Goal: Information Seeking & Learning: Learn about a topic

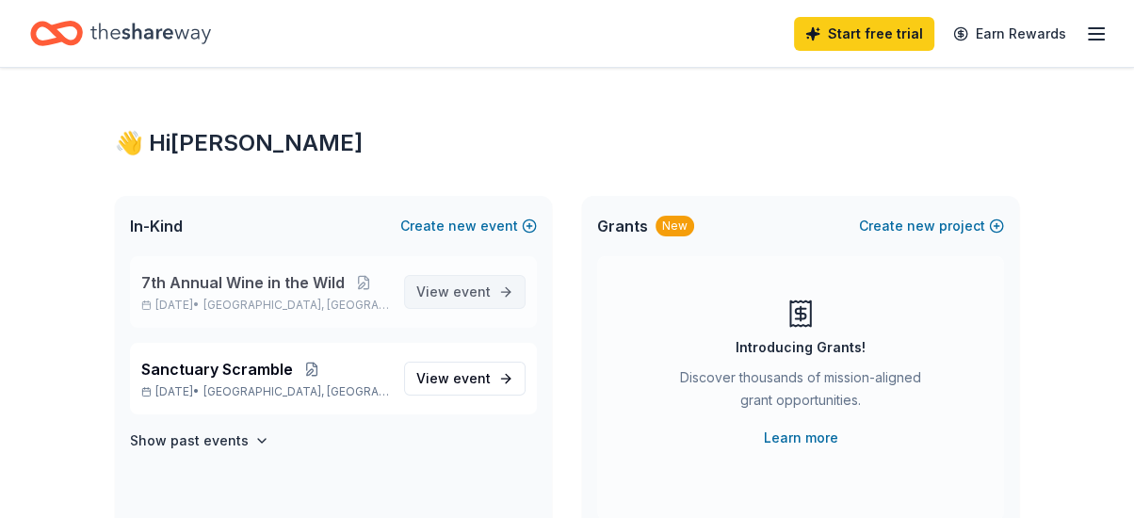
click at [475, 292] on span "event" at bounding box center [472, 292] width 38 height 16
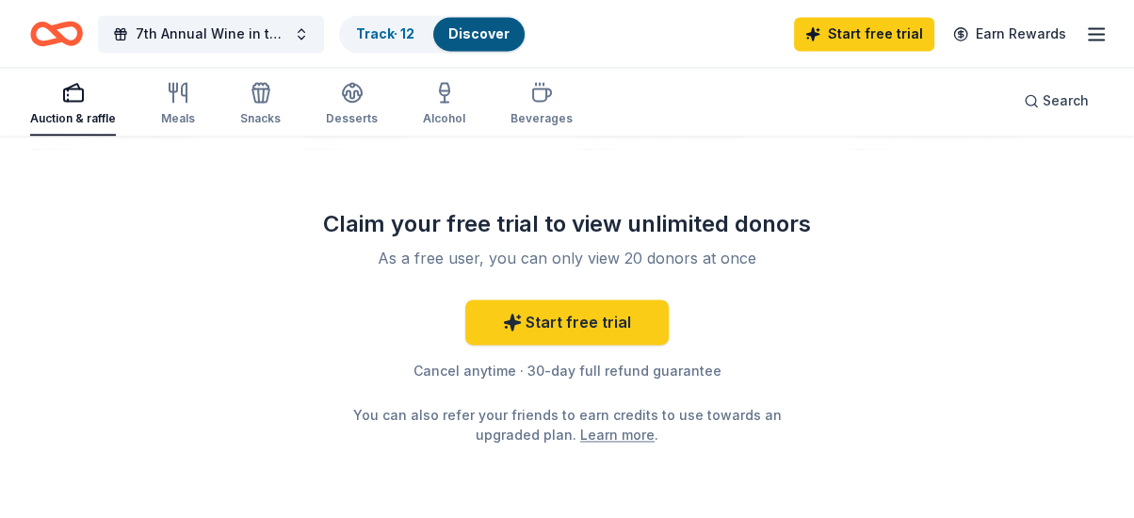
scroll to position [2317, 0]
click at [471, 38] on link "Discover" at bounding box center [478, 33] width 61 height 16
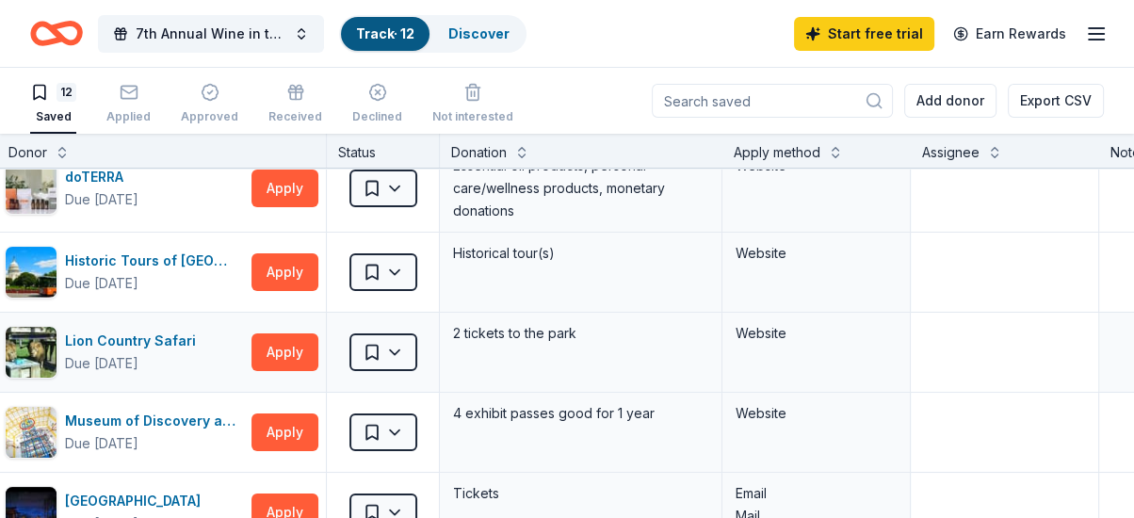
scroll to position [180, 33]
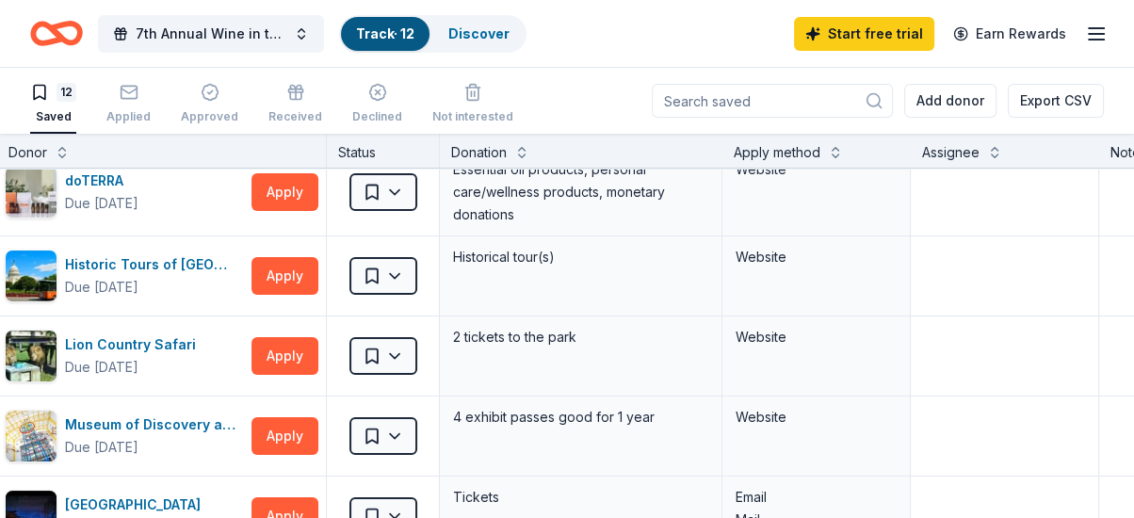
click at [602, 53] on div "7th Annual Wine in the Wild Track · 12 Discover Start free trial Earn Rewards" at bounding box center [567, 33] width 1074 height 44
click at [123, 105] on div "Applied" at bounding box center [128, 103] width 44 height 41
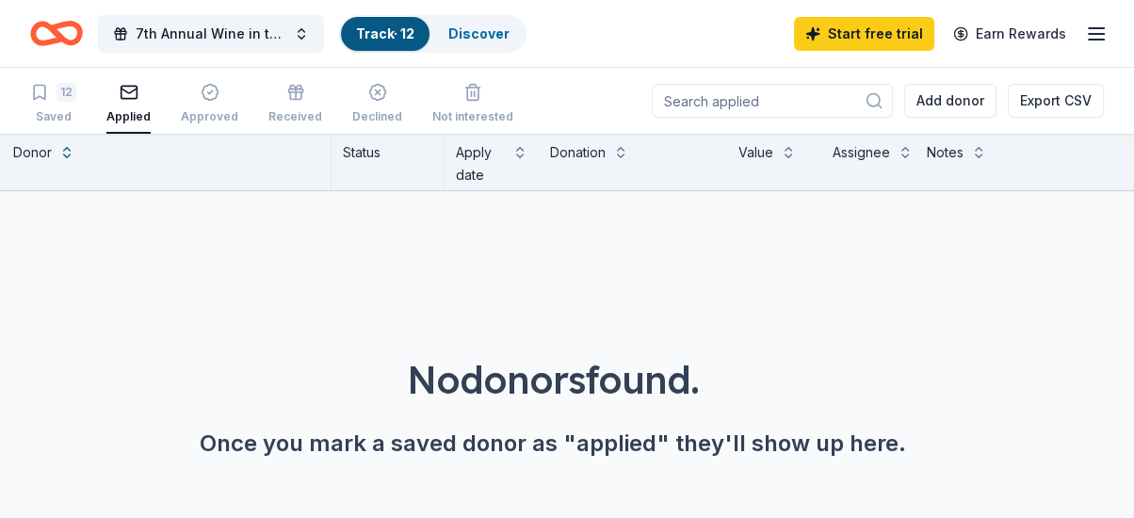
scroll to position [18, 33]
click at [52, 95] on div "12" at bounding box center [53, 92] width 46 height 19
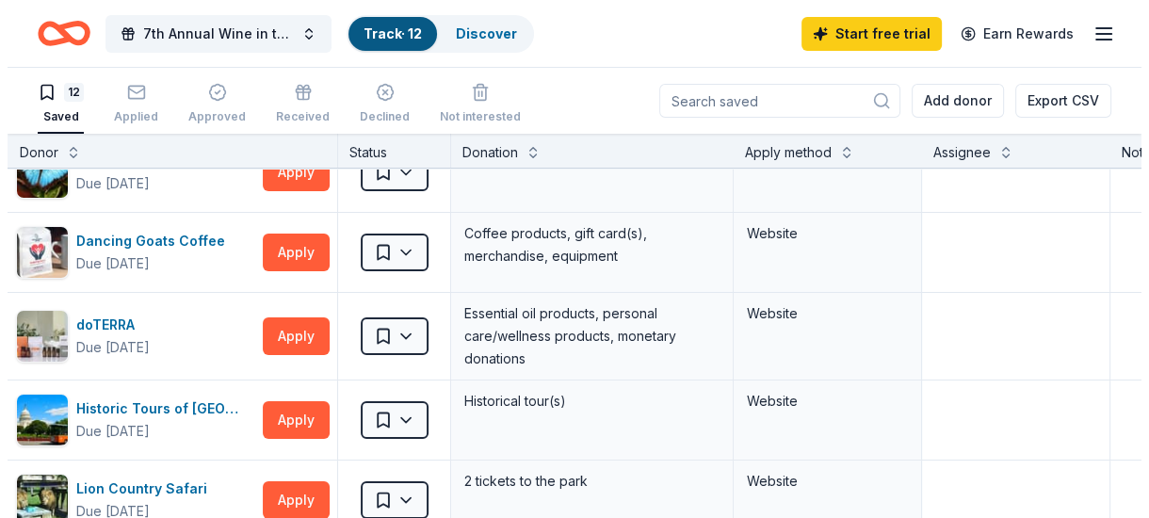
scroll to position [0, 29]
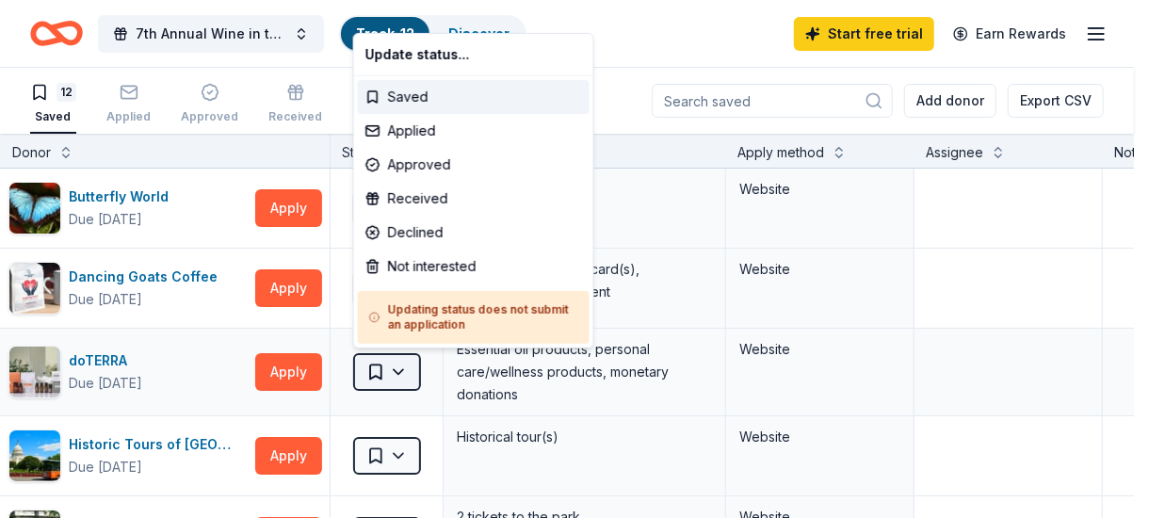
click at [391, 372] on html "7th Annual Wine in the Wild Track · 12 Discover Start free trial Earn Rewards 1…" at bounding box center [574, 259] width 1149 height 518
click at [399, 125] on div "Applied" at bounding box center [474, 131] width 232 height 34
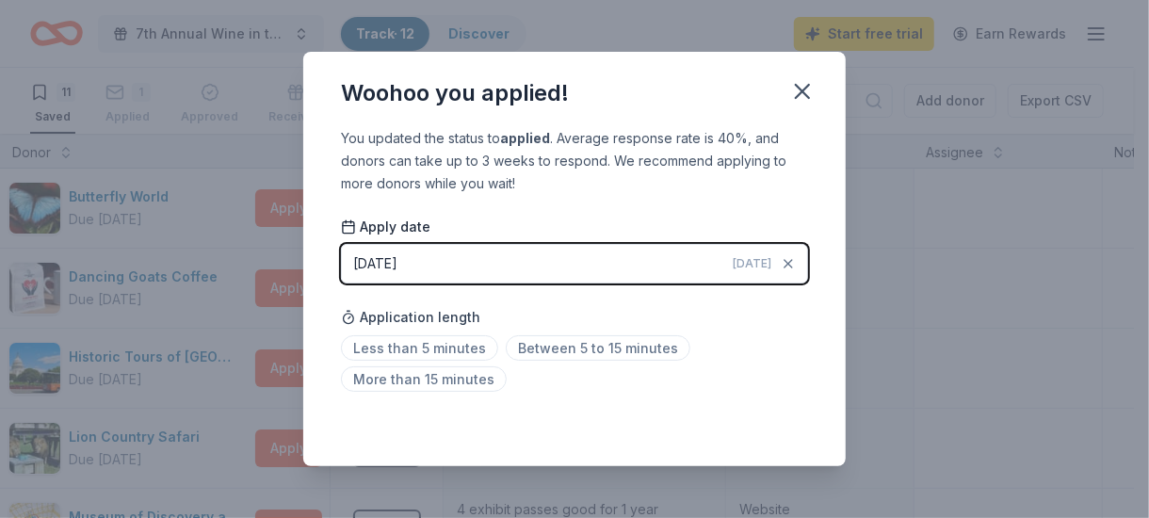
click at [752, 264] on span "Today" at bounding box center [752, 263] width 39 height 15
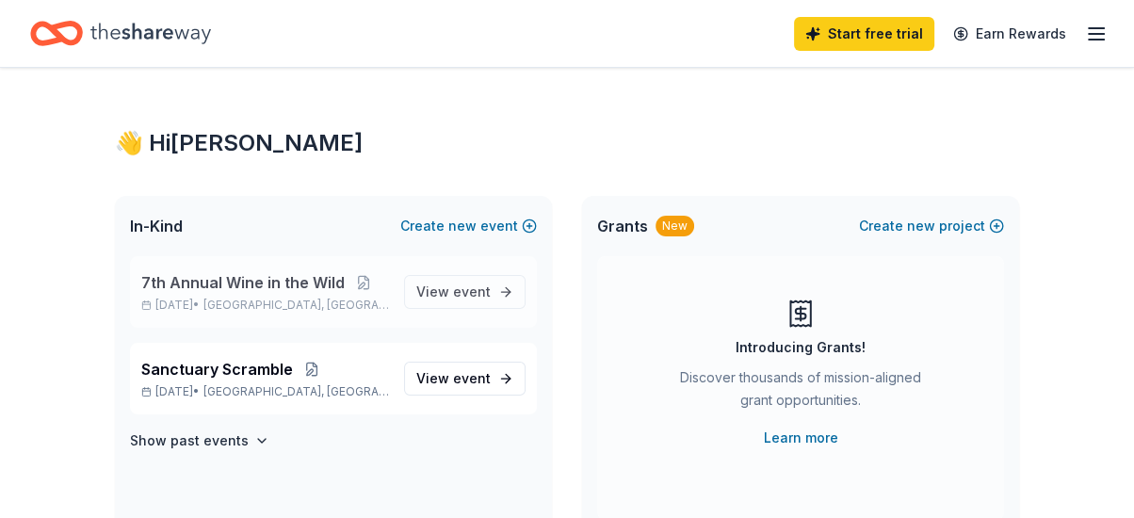
click at [253, 285] on span "7th Annual Wine in the Wild" at bounding box center [242, 282] width 203 height 23
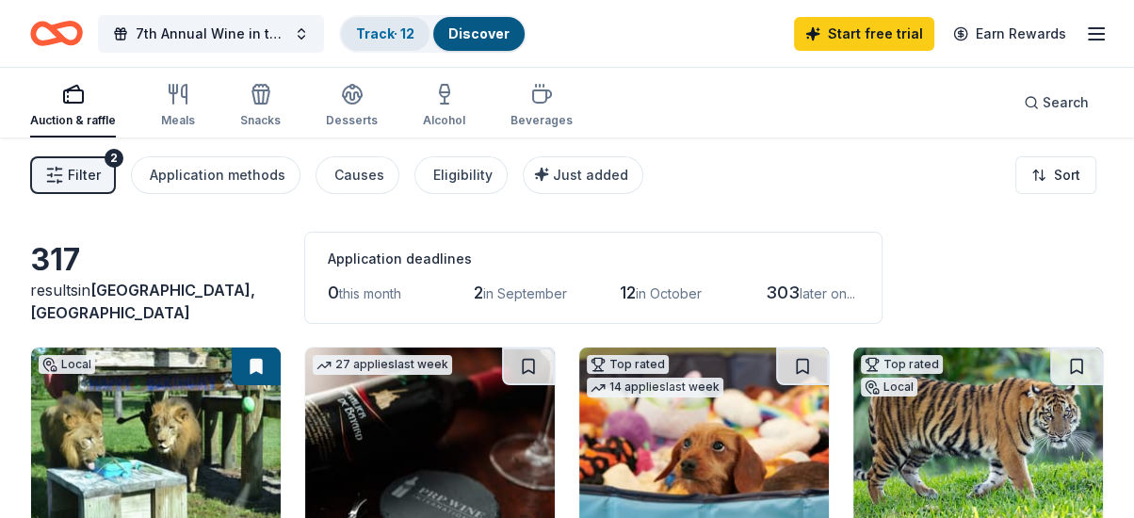
click at [384, 33] on link "Track · 12" at bounding box center [385, 33] width 58 height 16
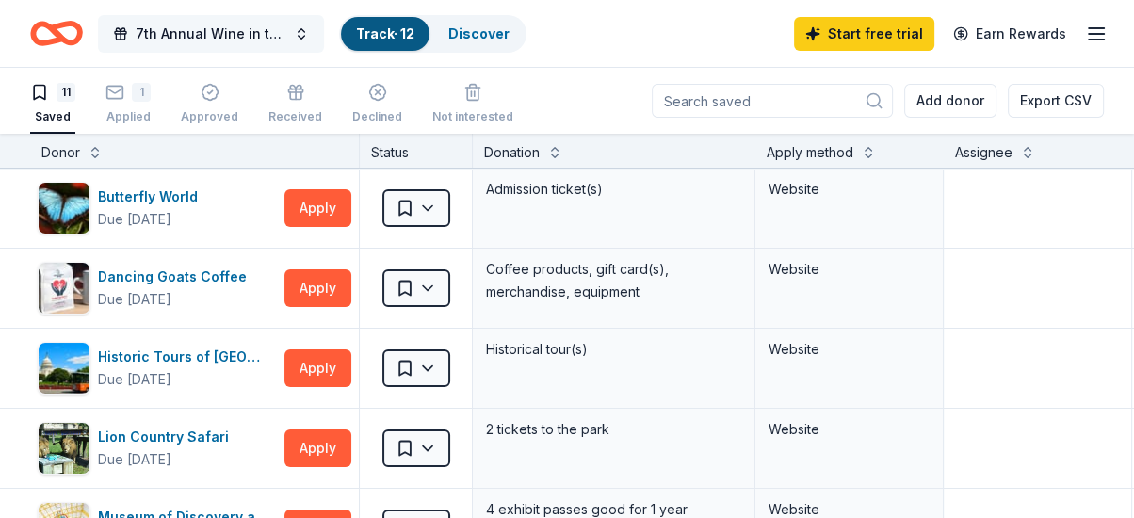
click at [298, 32] on button "7th Annual Wine in the Wild" at bounding box center [211, 34] width 226 height 38
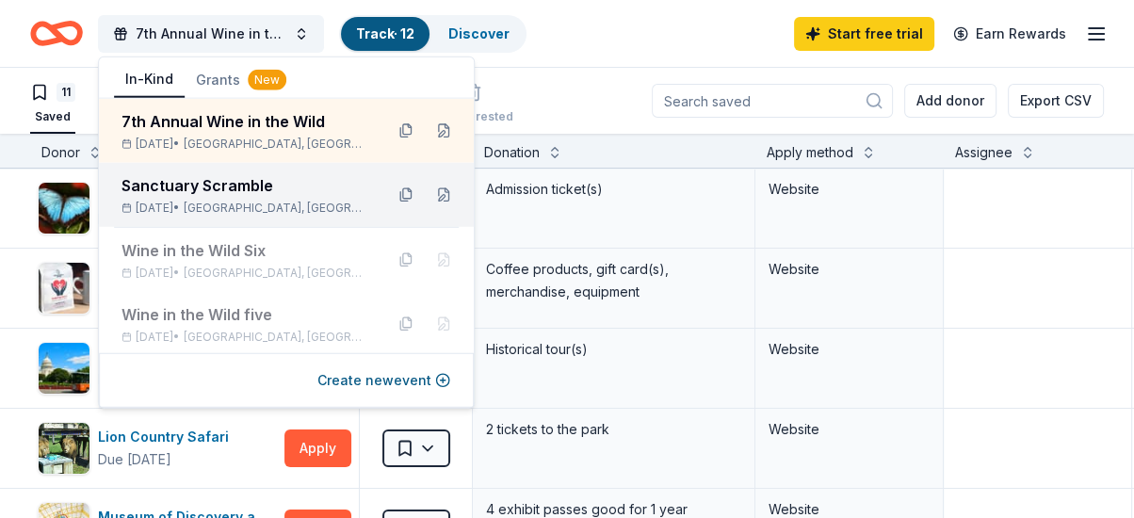
click at [287, 184] on div "Sanctuary Scramble" at bounding box center [245, 185] width 247 height 23
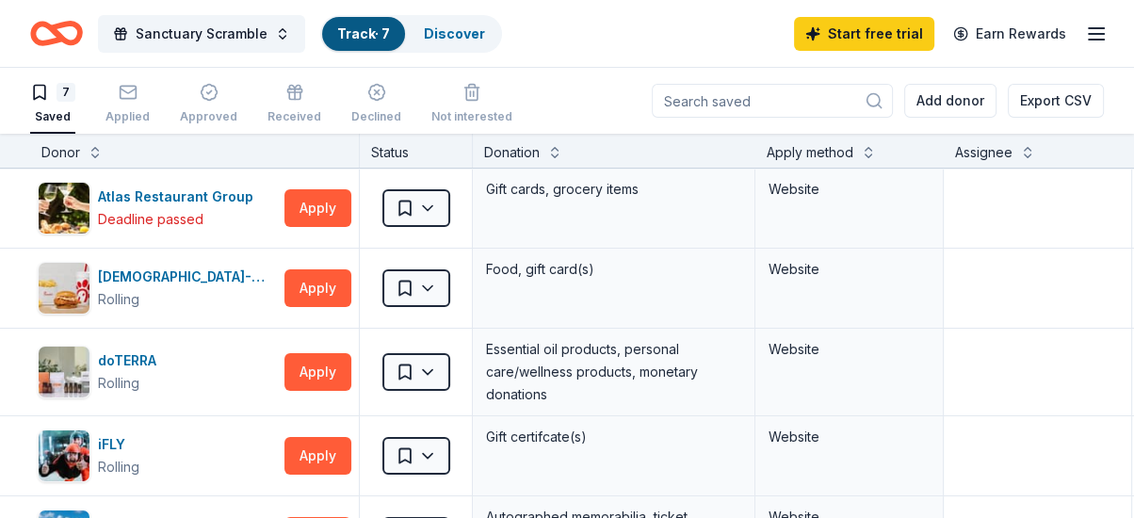
click at [549, 79] on div "7 Saved Applied Approved Received Declined Not interested Add donor Export CSV" at bounding box center [567, 101] width 1074 height 66
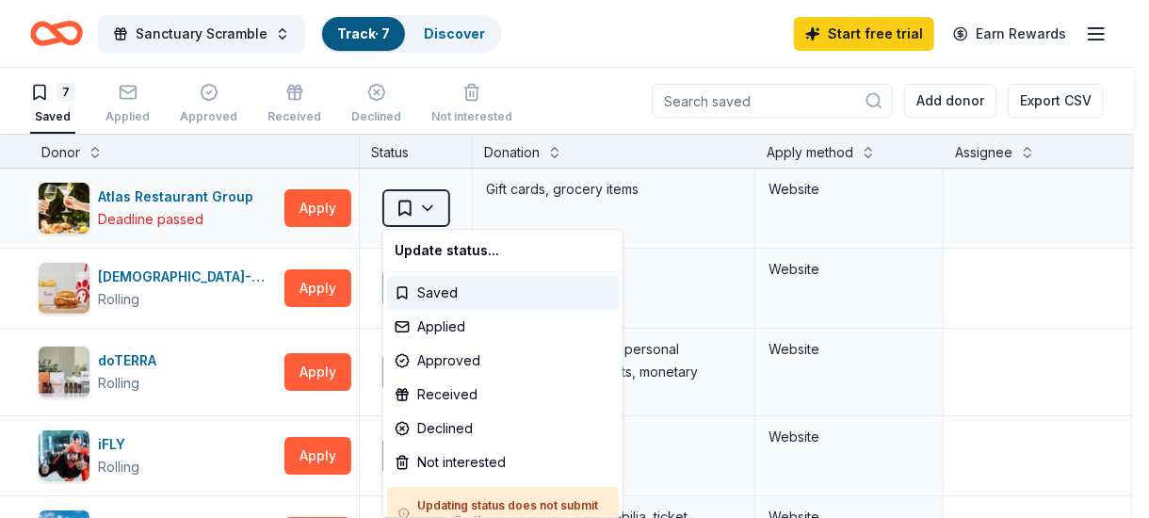
click at [428, 204] on html "Sanctuary Scramble Track · 7 Discover Start free trial Earn Rewards 7 Saved App…" at bounding box center [574, 259] width 1149 height 518
click at [443, 325] on div "Applied" at bounding box center [503, 327] width 232 height 34
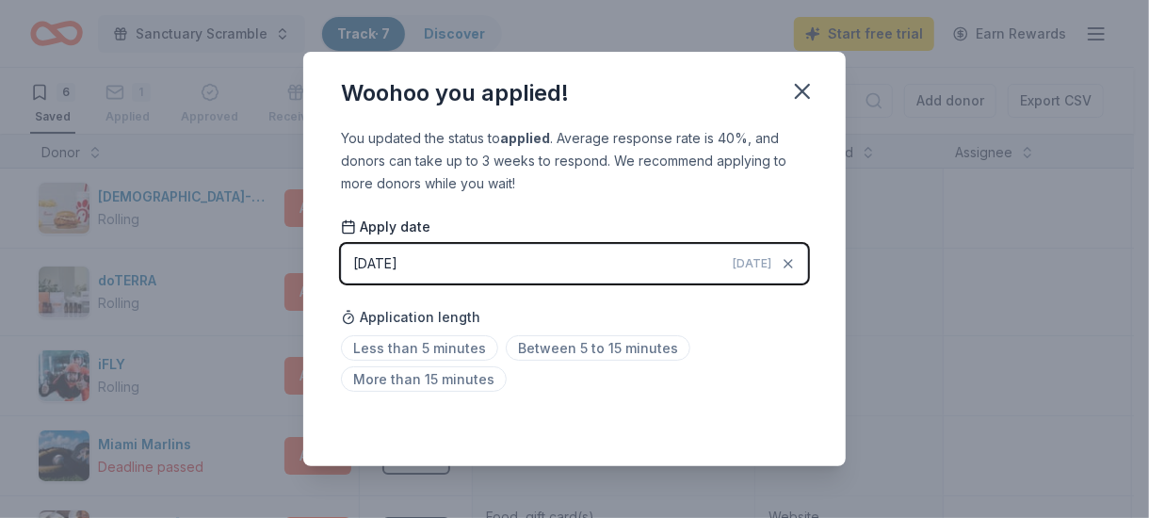
click at [468, 256] on button "08/31/2025 Today" at bounding box center [574, 264] width 467 height 40
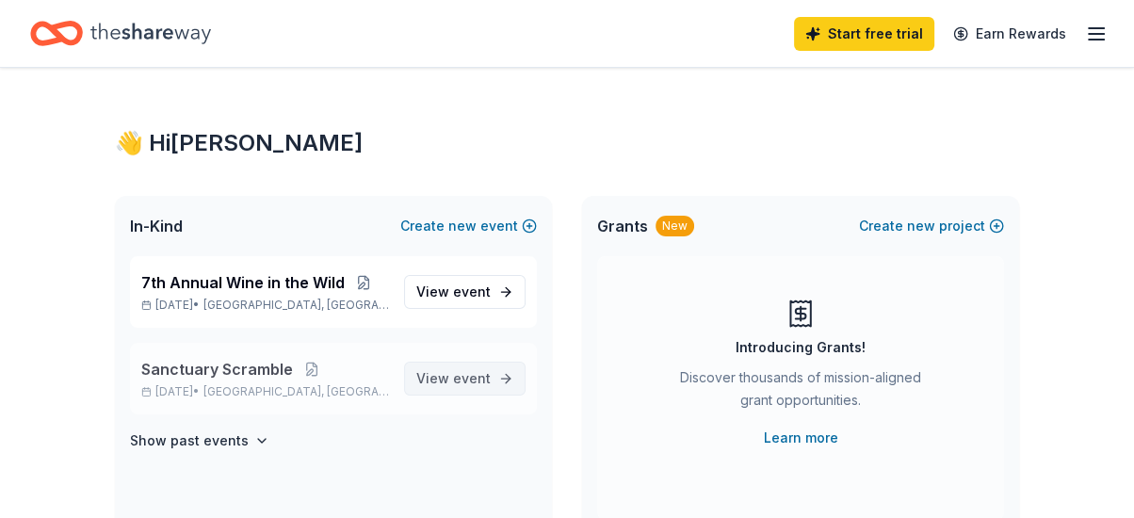
click at [484, 373] on span "event" at bounding box center [472, 378] width 38 height 16
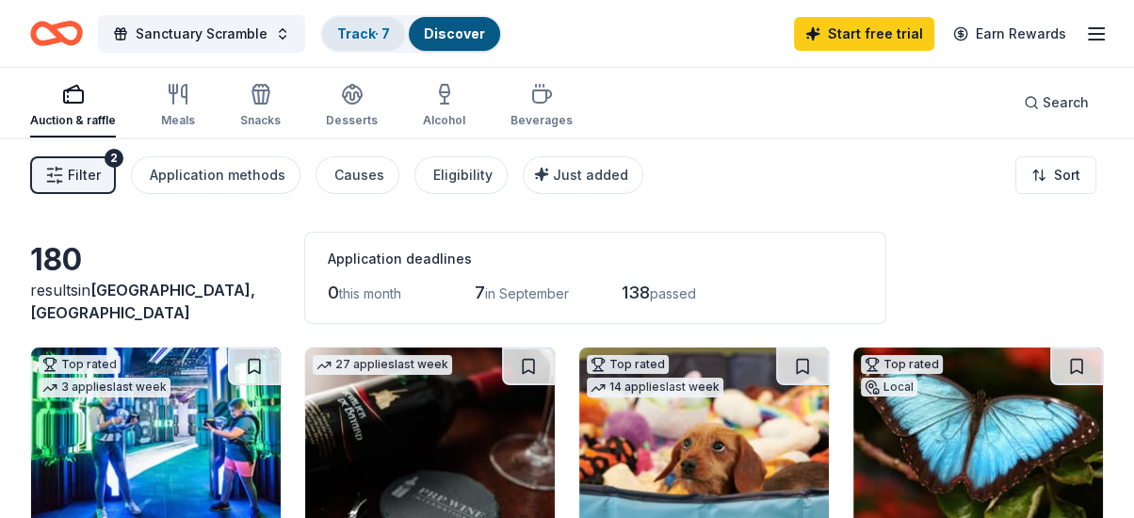
click at [346, 29] on link "Track · 7" at bounding box center [363, 33] width 53 height 16
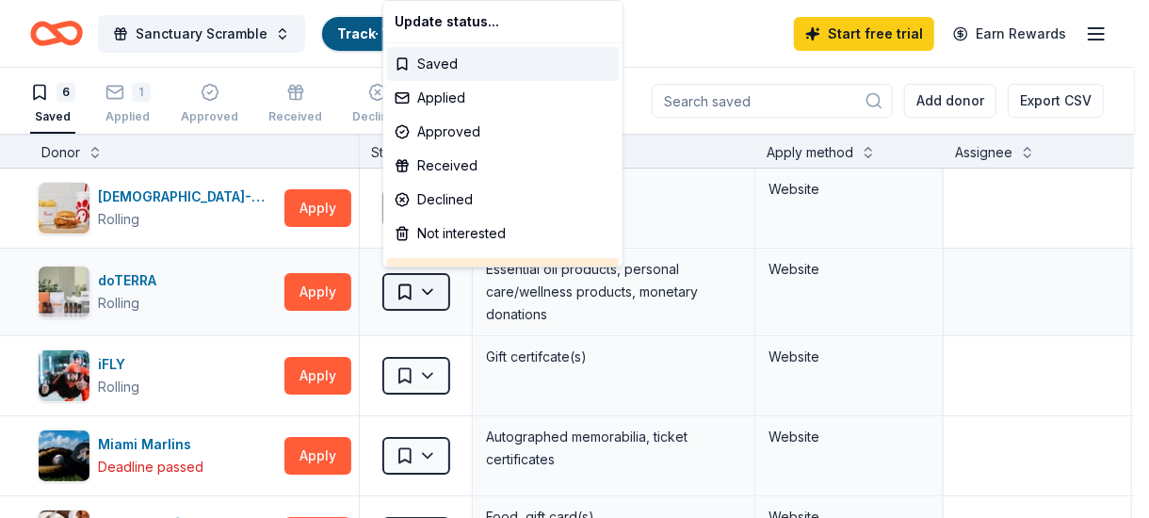
click at [430, 284] on html "Sanctuary Scramble Track · 7 Discover Start free trial Earn Rewards 6 Saved 1 A…" at bounding box center [574, 259] width 1149 height 518
click at [462, 104] on div "Applied" at bounding box center [503, 98] width 232 height 34
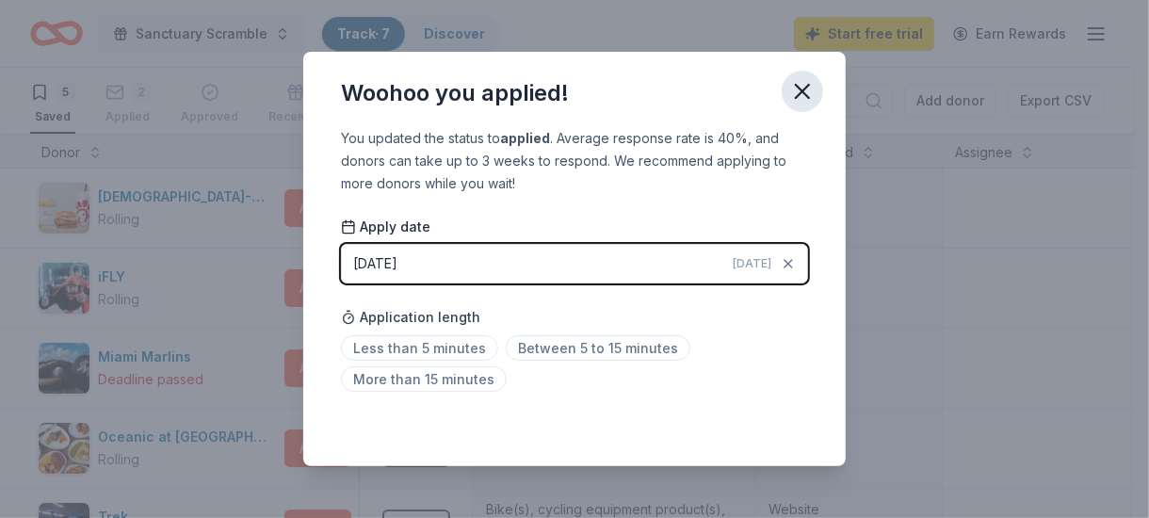
click at [805, 93] on icon "button" at bounding box center [802, 91] width 26 height 26
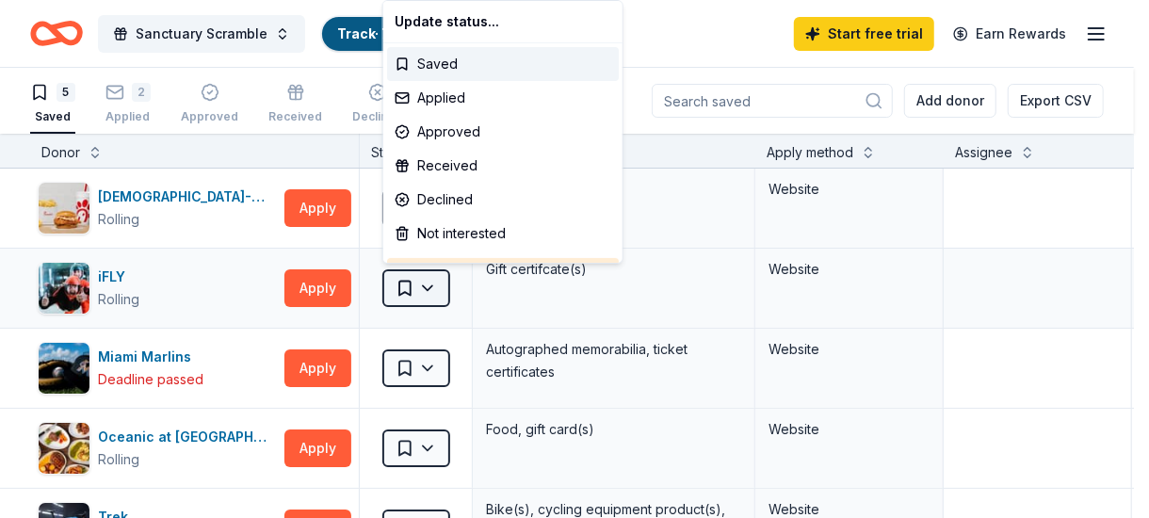
click at [421, 277] on html "Sanctuary Scramble Track · 7 Discover Start free trial Earn Rewards 5 Saved 2 A…" at bounding box center [574, 259] width 1149 height 518
click at [457, 103] on div "Applied" at bounding box center [503, 98] width 232 height 34
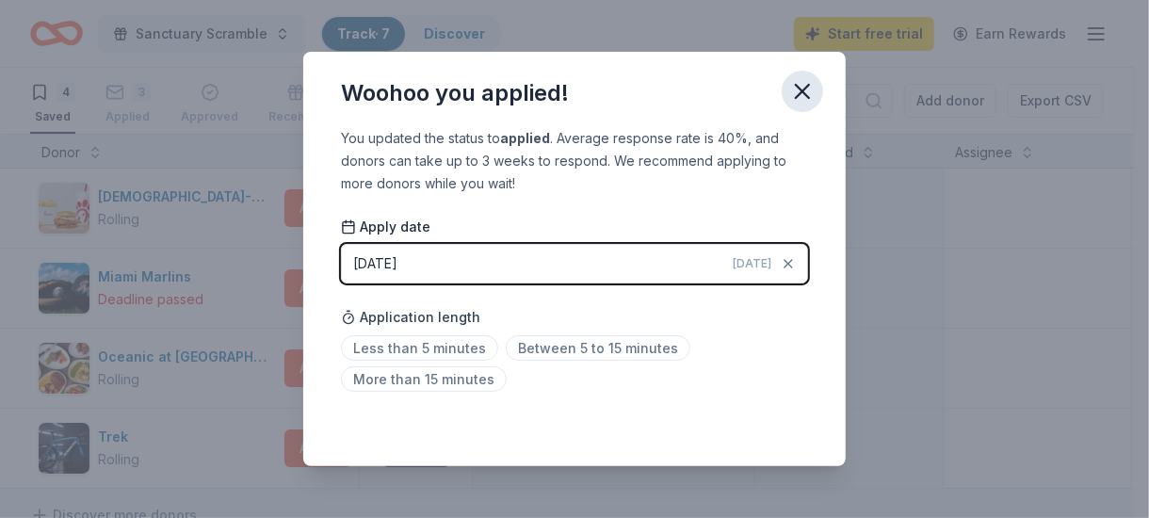
click at [796, 89] on icon "button" at bounding box center [802, 91] width 26 height 26
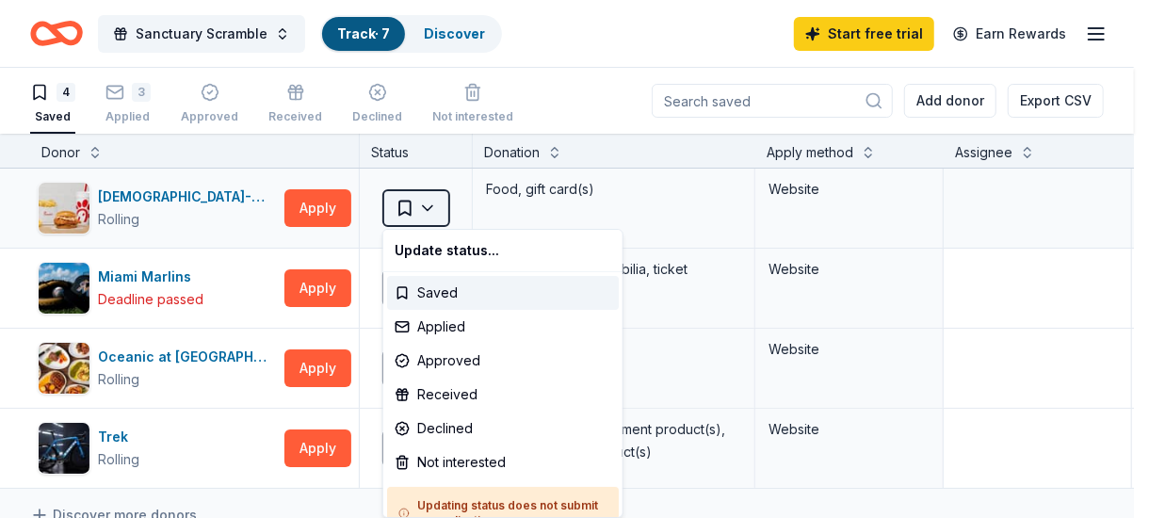
click at [429, 213] on html "Sanctuary Scramble Track · 7 Discover Start free trial Earn Rewards 4 Saved 3 A…" at bounding box center [574, 259] width 1149 height 518
click at [433, 317] on div "Applied" at bounding box center [503, 327] width 232 height 34
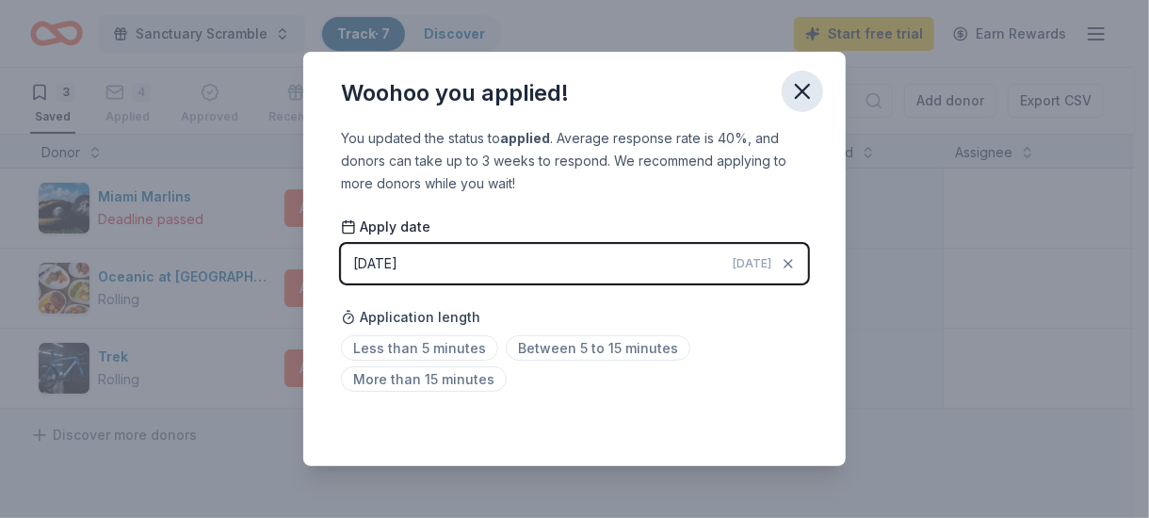
click at [801, 93] on icon "button" at bounding box center [802, 91] width 13 height 13
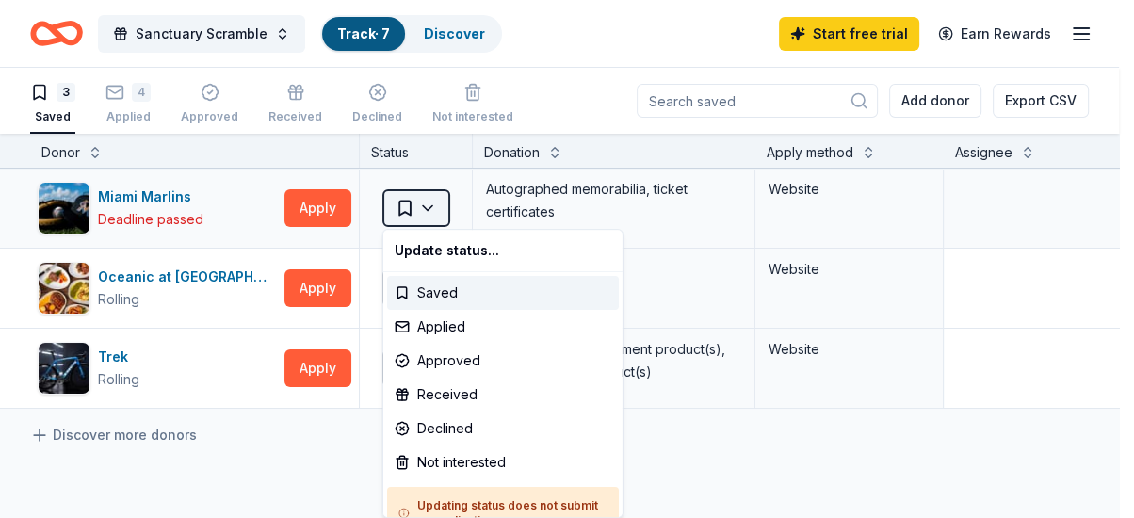
click at [432, 203] on html "Sanctuary Scramble Track · 7 Discover Start free trial Earn Rewards 3 Saved 4 A…" at bounding box center [567, 259] width 1134 height 518
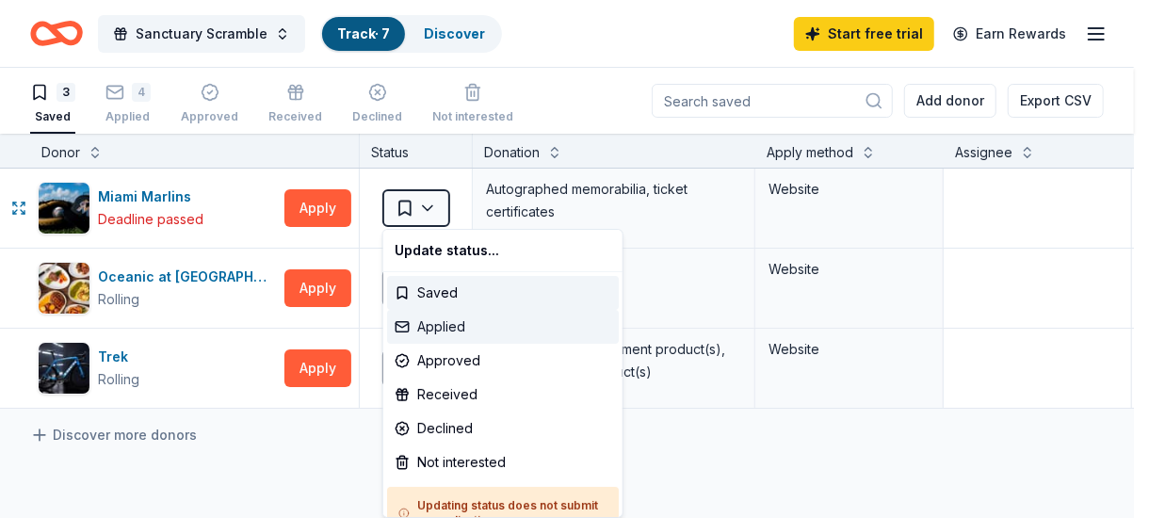
click at [435, 321] on div "Applied" at bounding box center [503, 327] width 232 height 34
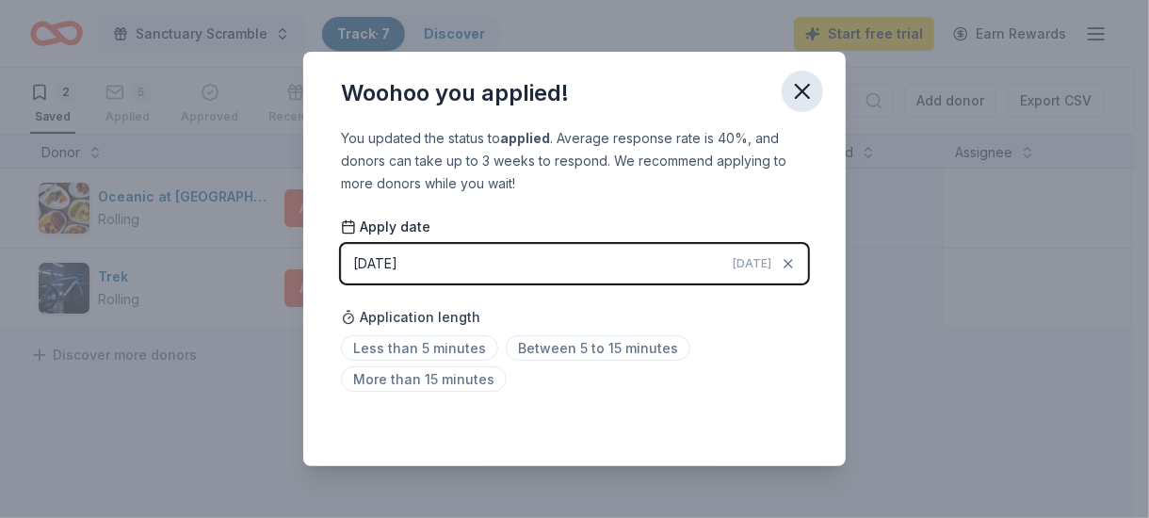
click at [800, 84] on icon "button" at bounding box center [802, 91] width 26 height 26
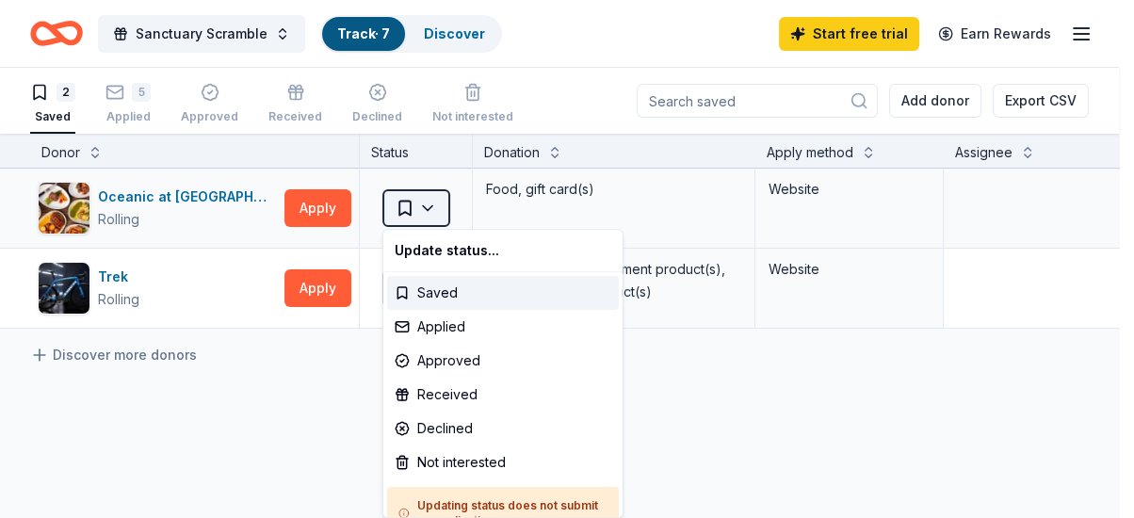
click at [425, 208] on html "Sanctuary Scramble Track · 7 Discover Start free trial Earn Rewards 2 Saved 5 A…" at bounding box center [567, 259] width 1134 height 518
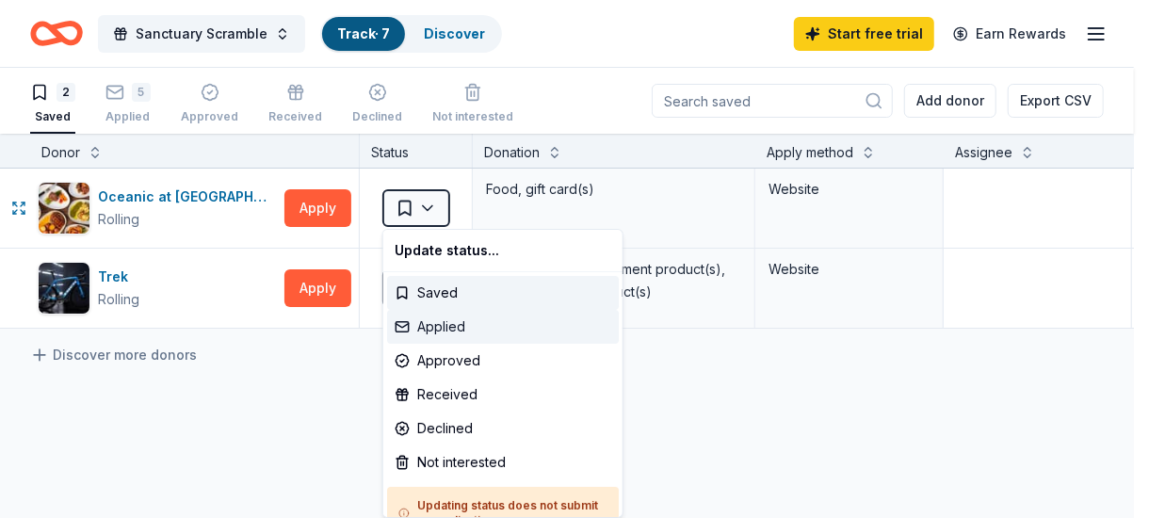
click at [440, 319] on div "Applied" at bounding box center [503, 327] width 232 height 34
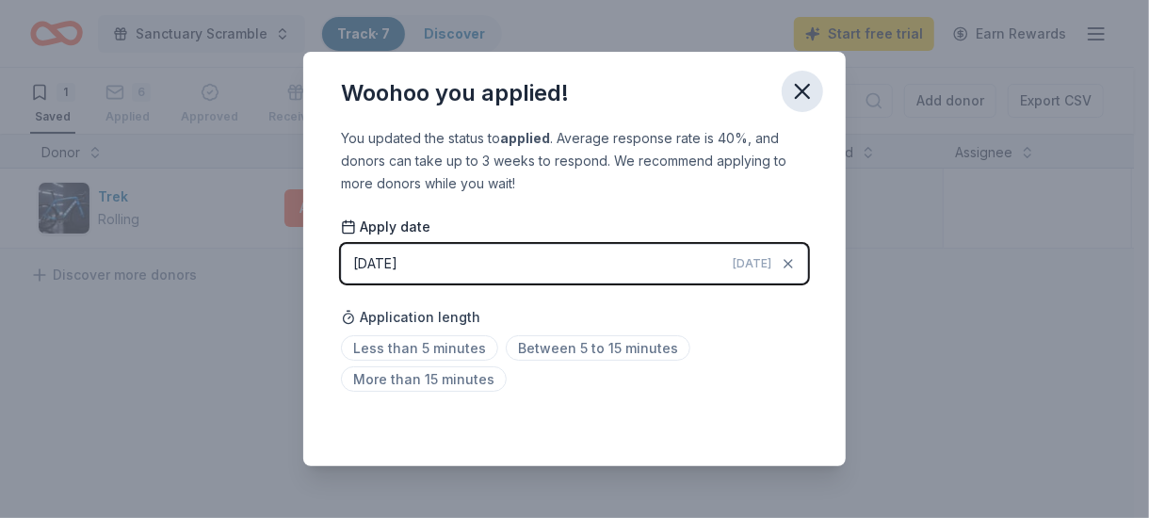
click at [799, 90] on icon "button" at bounding box center [802, 91] width 13 height 13
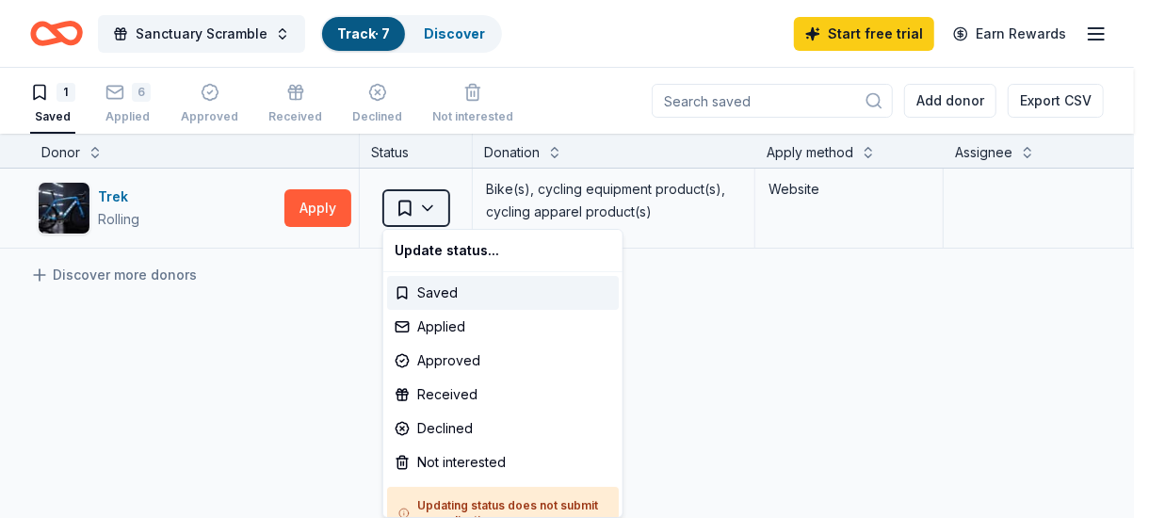
click at [430, 207] on html "Sanctuary Scramble Track · 7 Discover Start free trial Earn Rewards 1 Saved 6 A…" at bounding box center [574, 259] width 1149 height 518
click at [453, 450] on div "Not interested" at bounding box center [503, 463] width 232 height 34
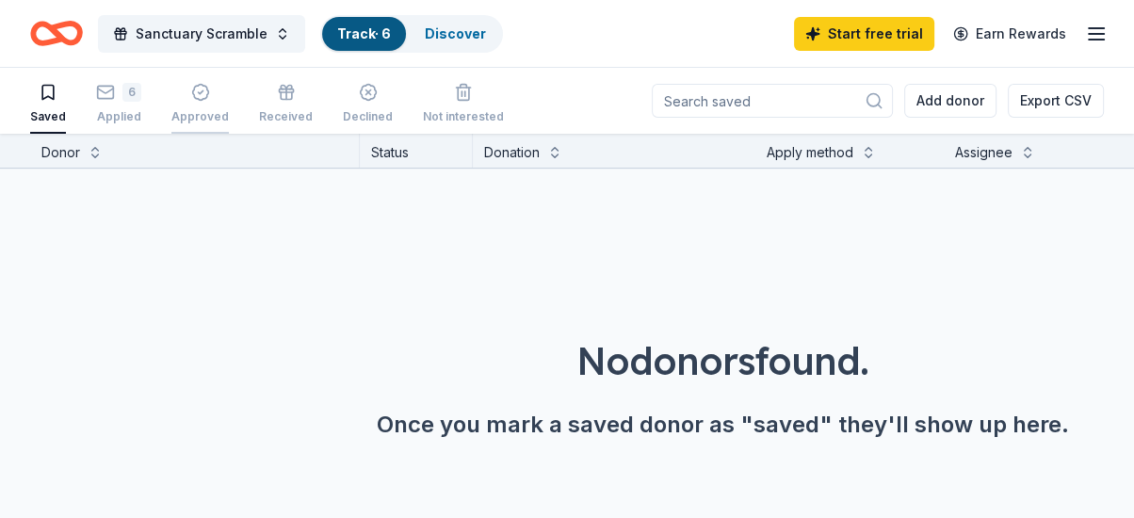
click at [198, 92] on icon "button" at bounding box center [200, 92] width 19 height 19
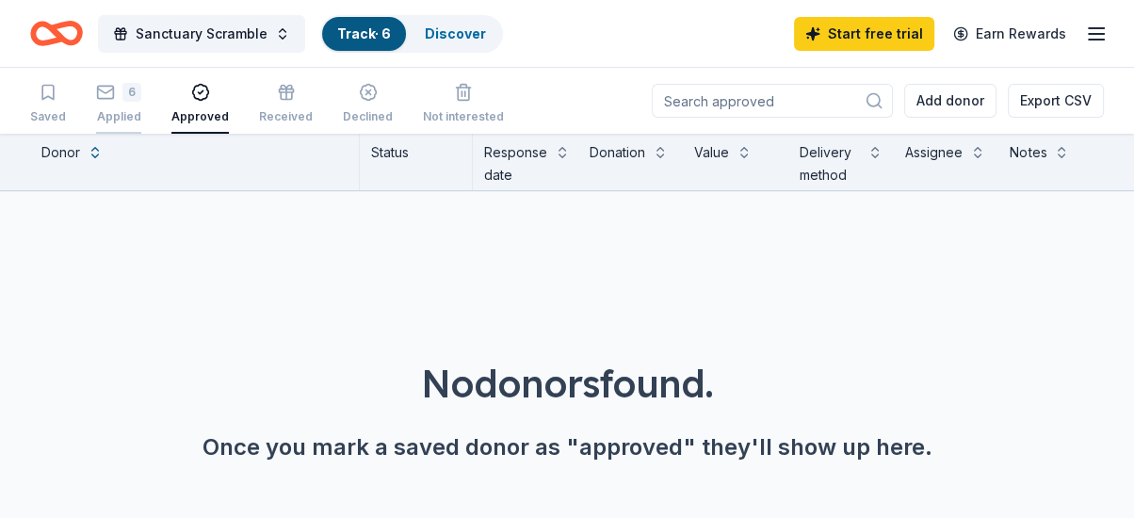
click at [99, 94] on icon "button" at bounding box center [105, 84] width 19 height 19
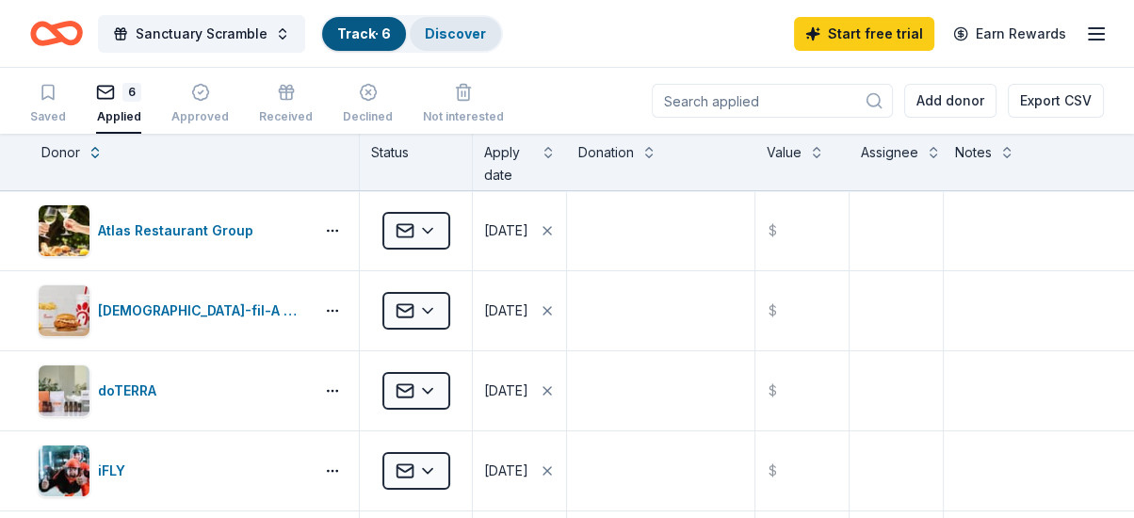
click at [457, 37] on link "Discover" at bounding box center [455, 33] width 61 height 16
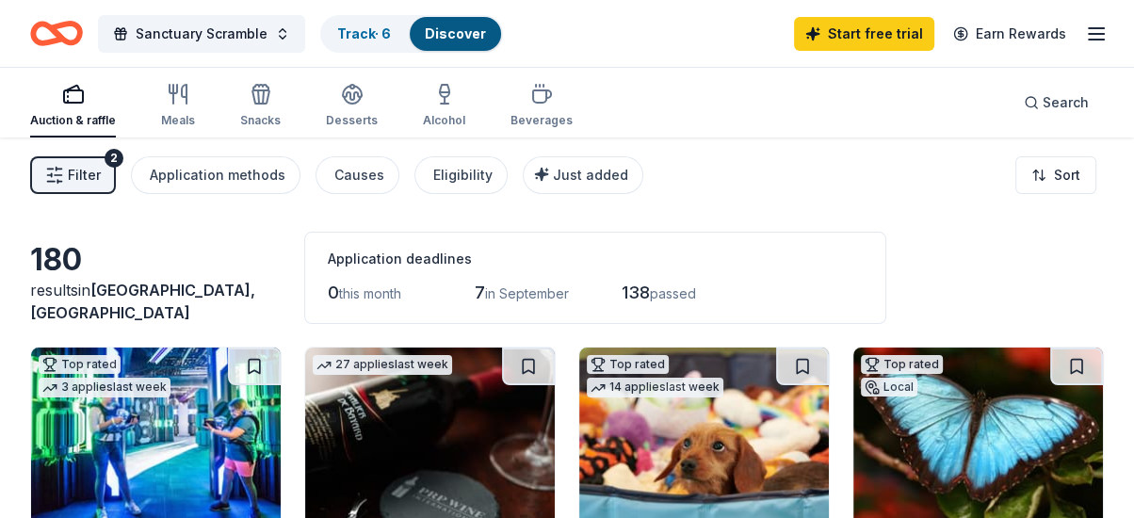
click at [93, 173] on span "Filter" at bounding box center [84, 175] width 33 height 23
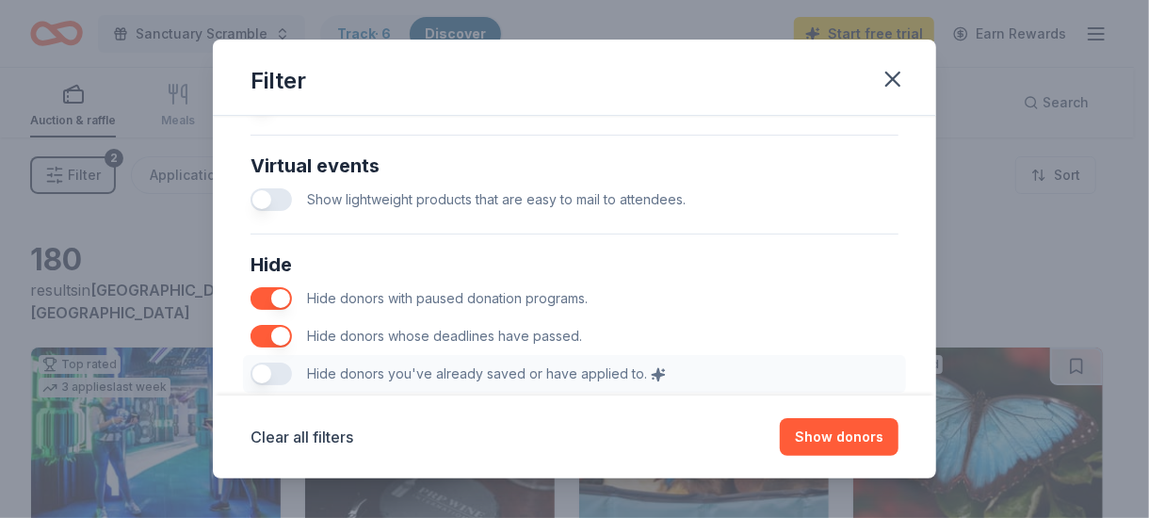
scroll to position [1086, 0]
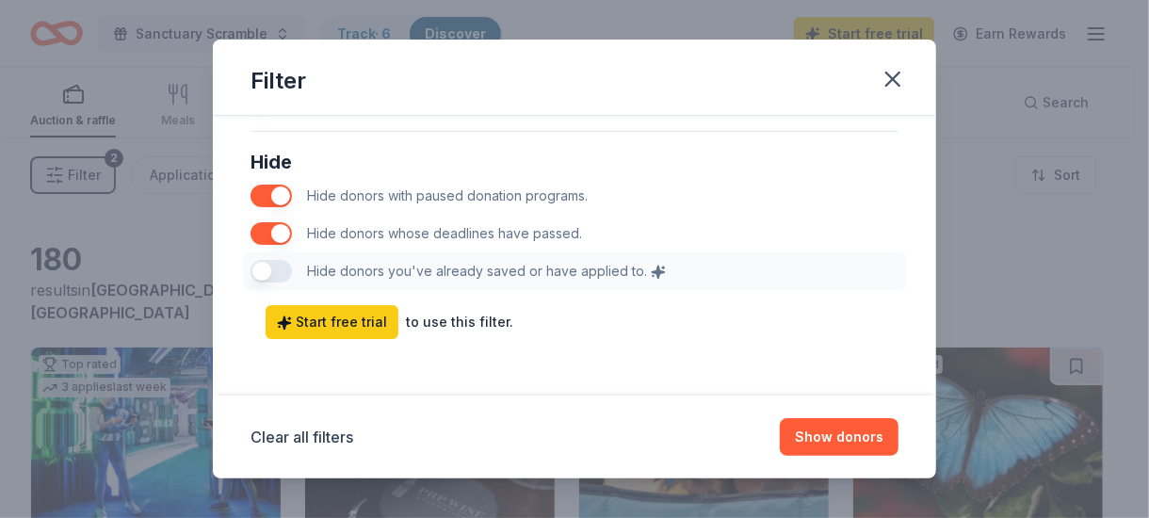
click at [275, 264] on div "Hide Hide donors with paused donation programs. Hide donors whose deadlines hav…" at bounding box center [574, 218] width 663 height 158
click at [264, 261] on div "Hide Hide donors with paused donation programs. Hide donors whose deadlines hav…" at bounding box center [574, 218] width 663 height 158
click at [276, 263] on div "Hide Hide donors with paused donation programs. Hide donors whose deadlines hav…" at bounding box center [574, 218] width 663 height 158
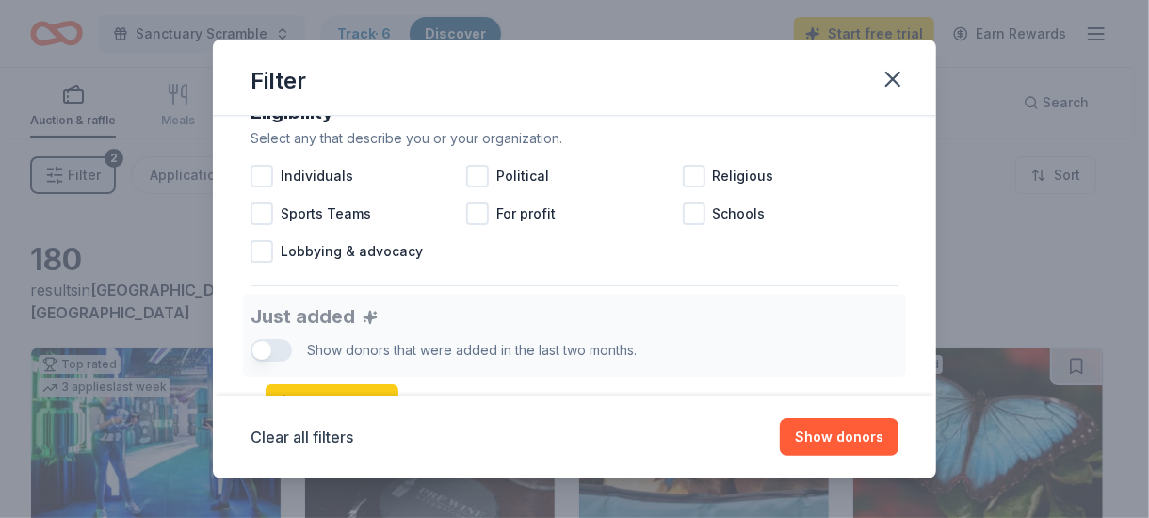
scroll to position [564, 0]
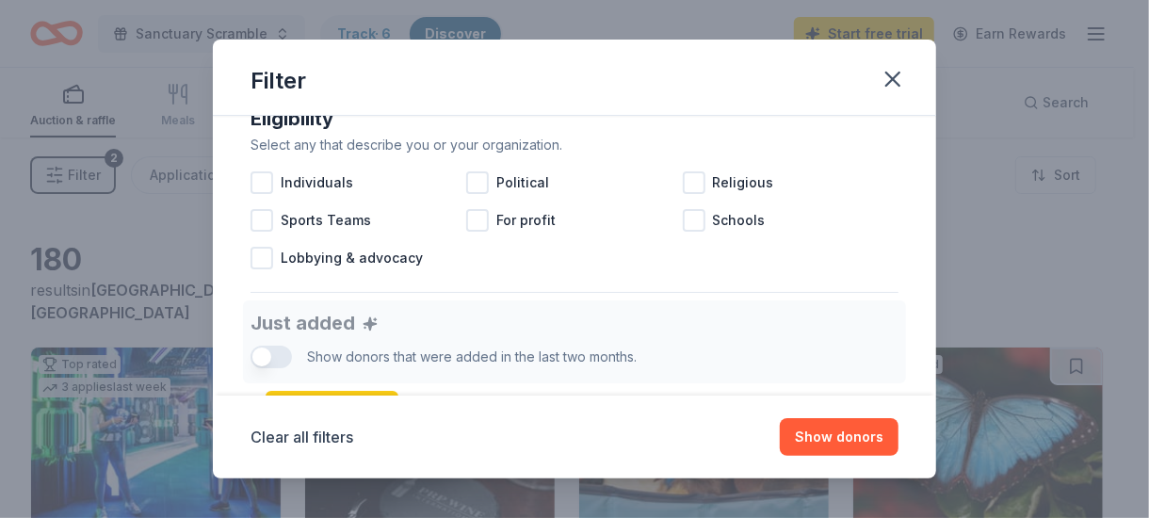
click at [389, 195] on div "Individuals" at bounding box center [359, 183] width 216 height 38
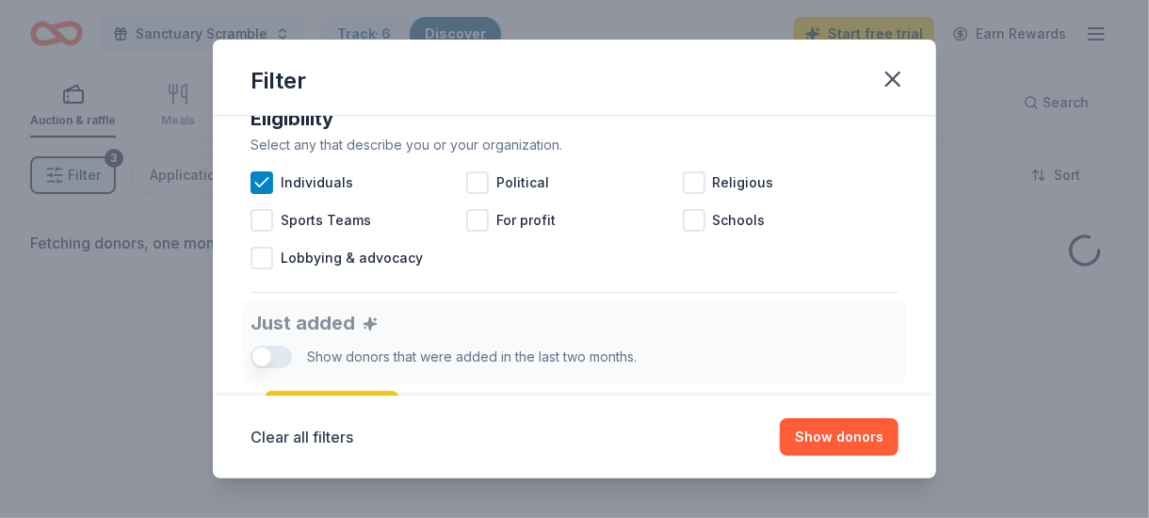
click at [389, 195] on div "Individuals" at bounding box center [359, 183] width 216 height 38
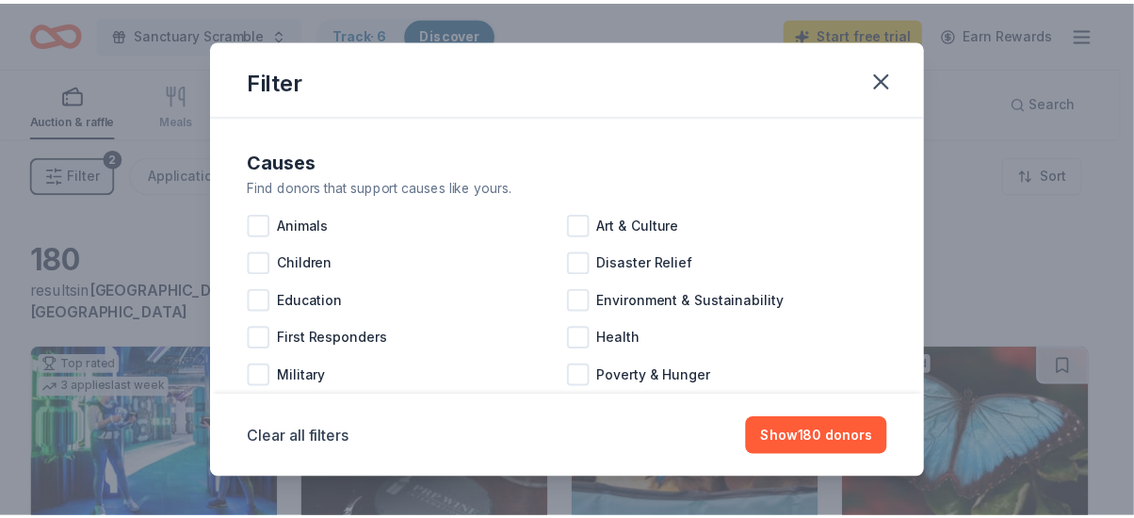
scroll to position [48, 0]
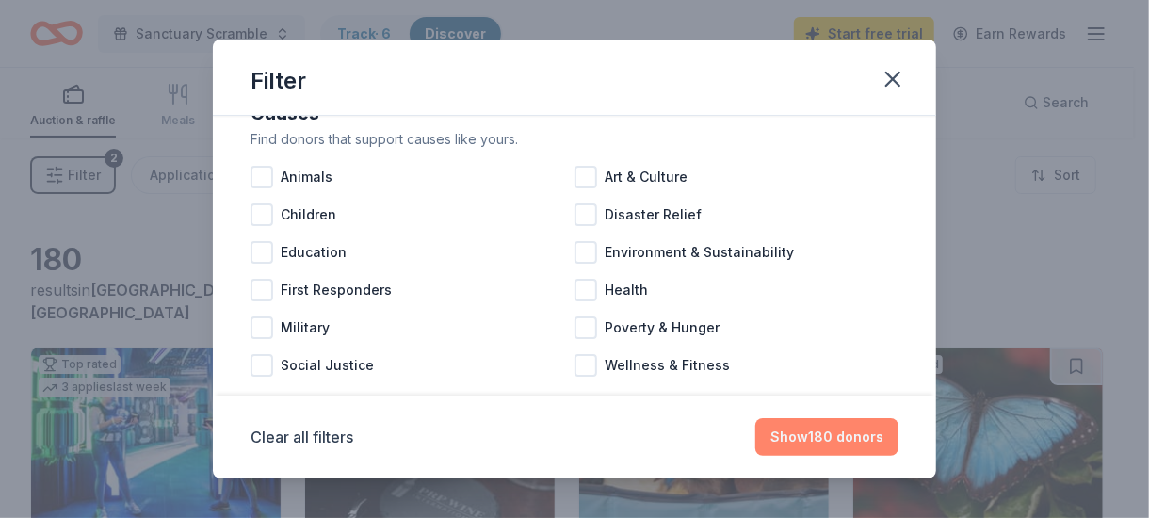
click at [806, 428] on button "Show 180 donors" at bounding box center [826, 437] width 143 height 38
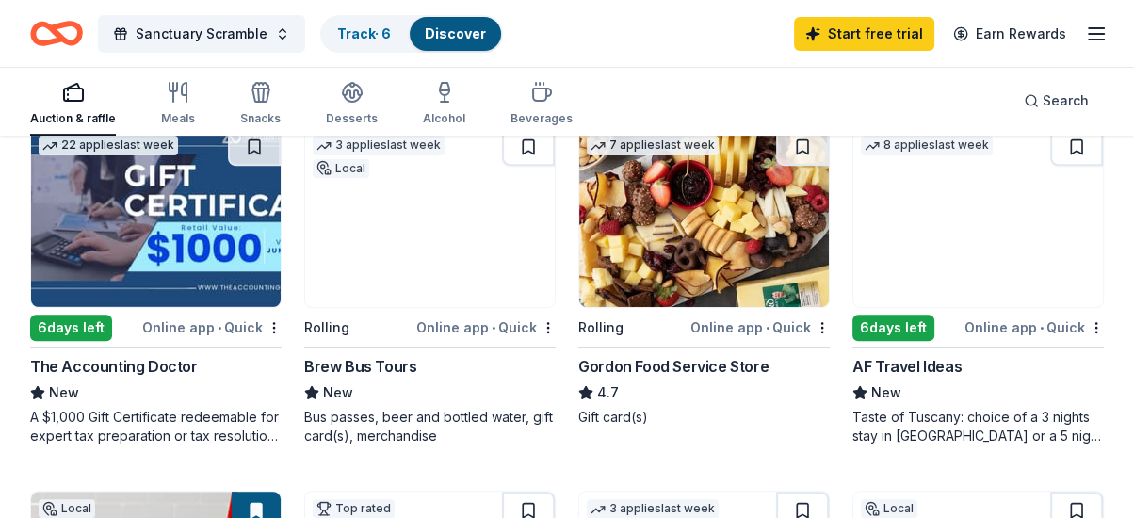
scroll to position [589, 0]
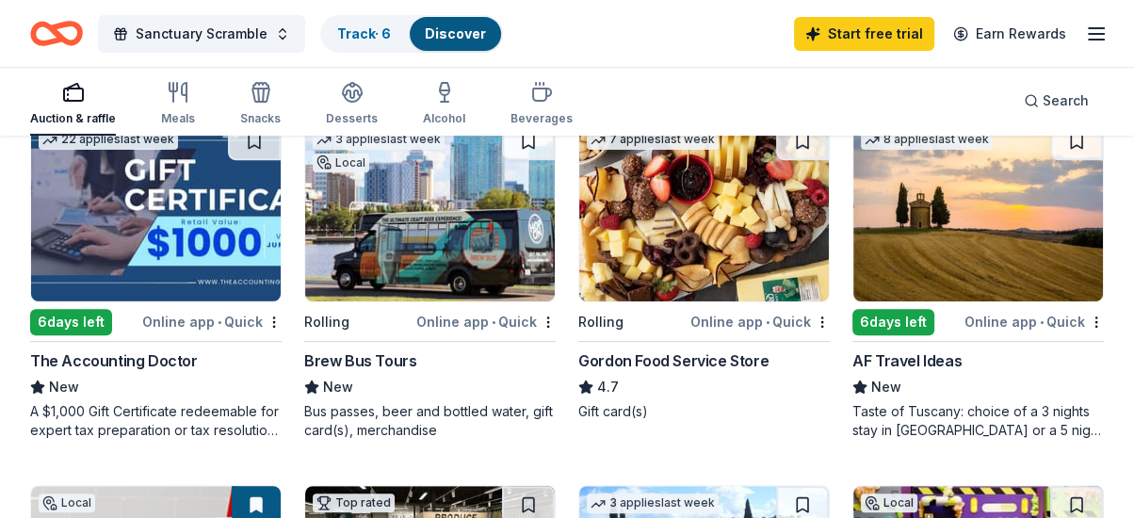
click at [167, 212] on img at bounding box center [156, 211] width 250 height 179
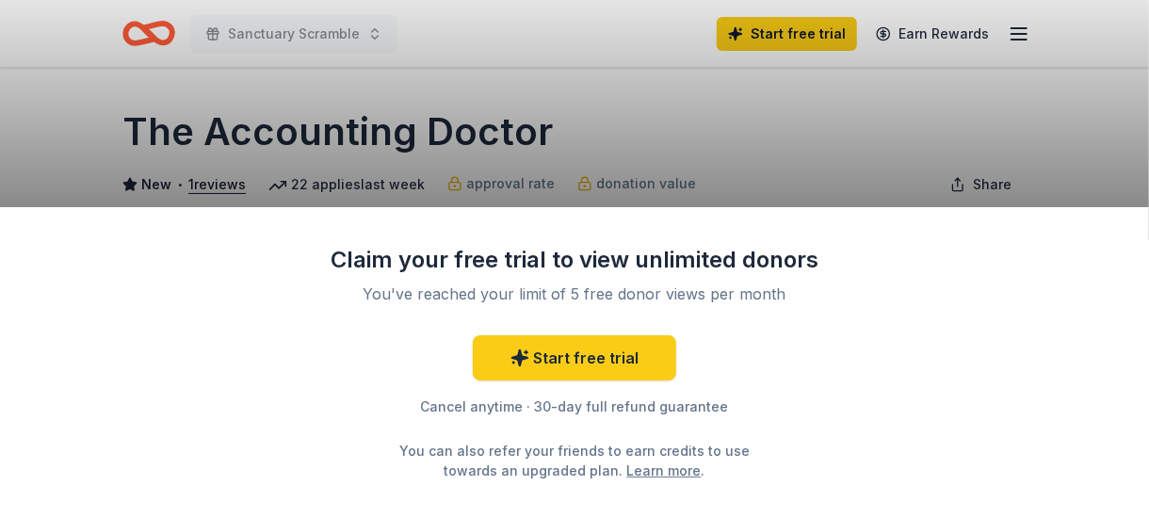
click at [644, 470] on link "Learn more" at bounding box center [664, 471] width 74 height 20
click at [627, 472] on link "Learn more" at bounding box center [664, 471] width 74 height 20
click at [750, 147] on div "Claim your free trial to view unlimited donors You've reached your limit of 5 f…" at bounding box center [574, 259] width 1149 height 518
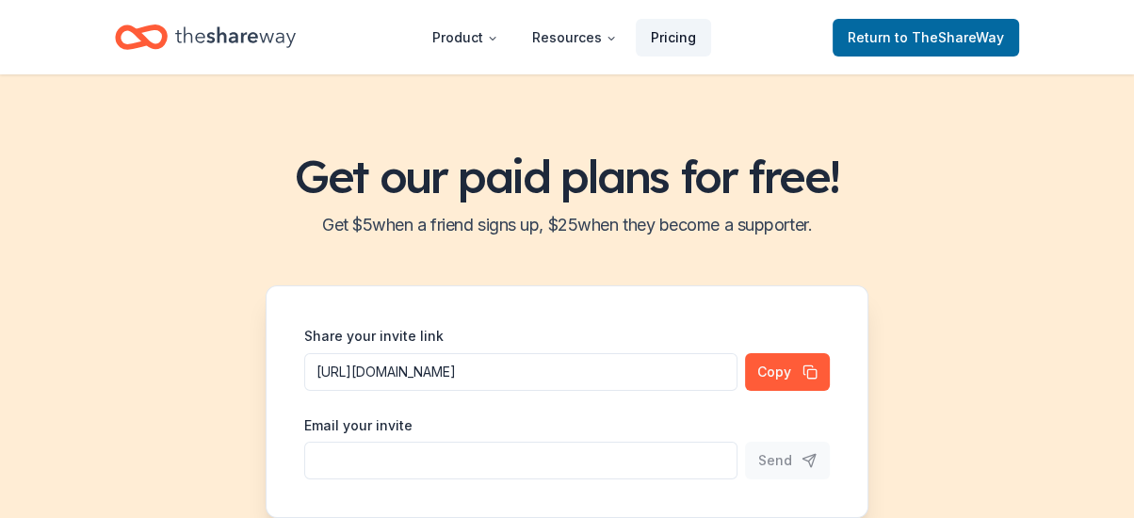
click at [671, 31] on link "Pricing" at bounding box center [673, 38] width 75 height 38
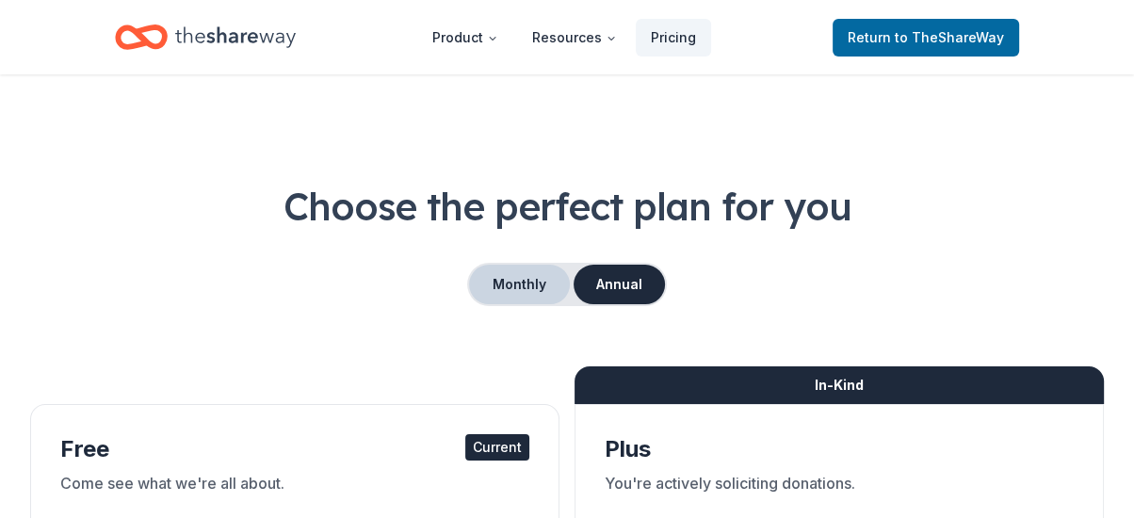
click at [526, 286] on button "Monthly" at bounding box center [519, 285] width 101 height 40
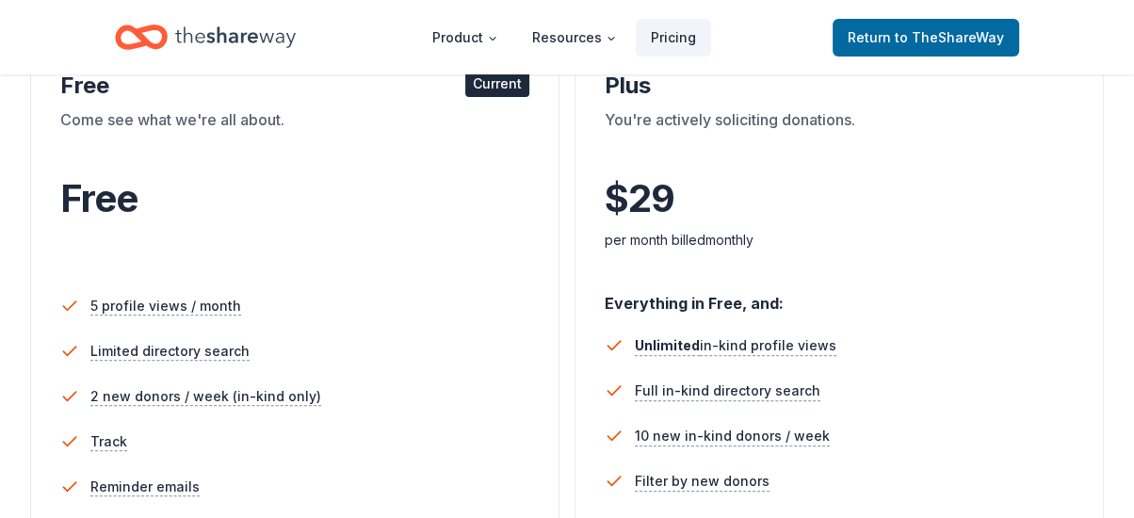
scroll to position [341, 0]
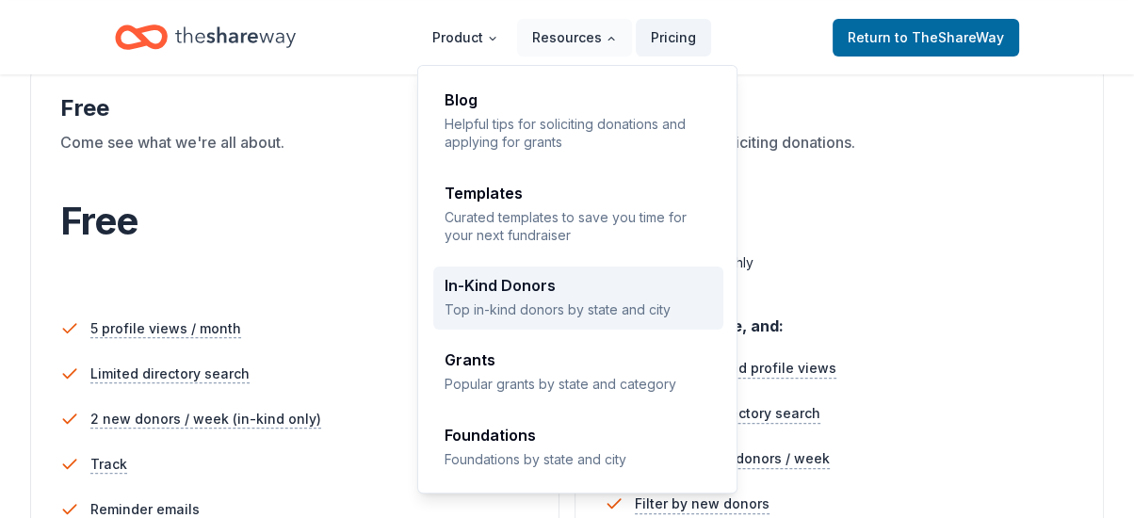
click at [528, 284] on div "In-Kind Donors" at bounding box center [579, 285] width 268 height 15
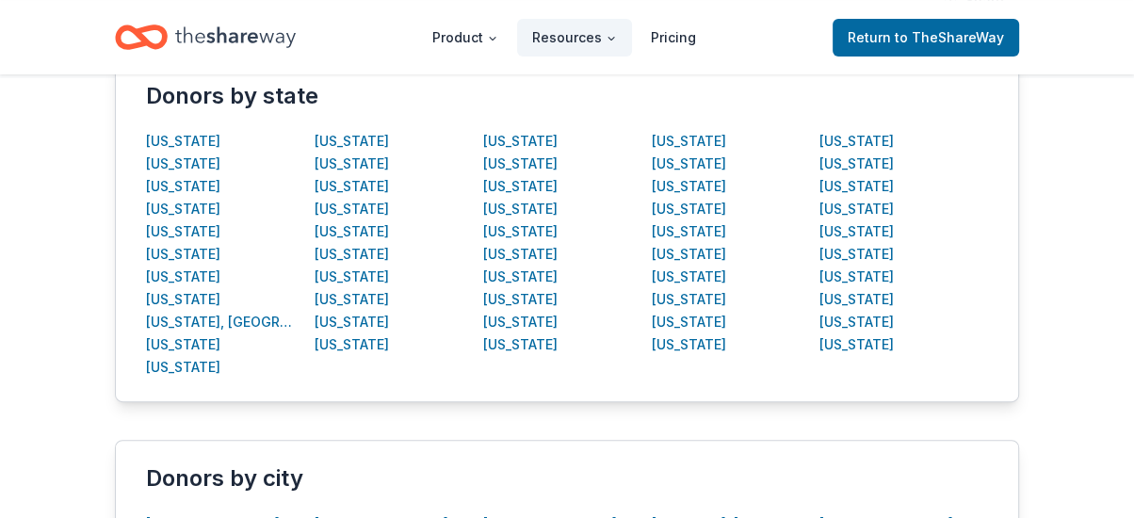
scroll to position [402, 0]
click at [170, 339] on div "Florida" at bounding box center [183, 344] width 74 height 23
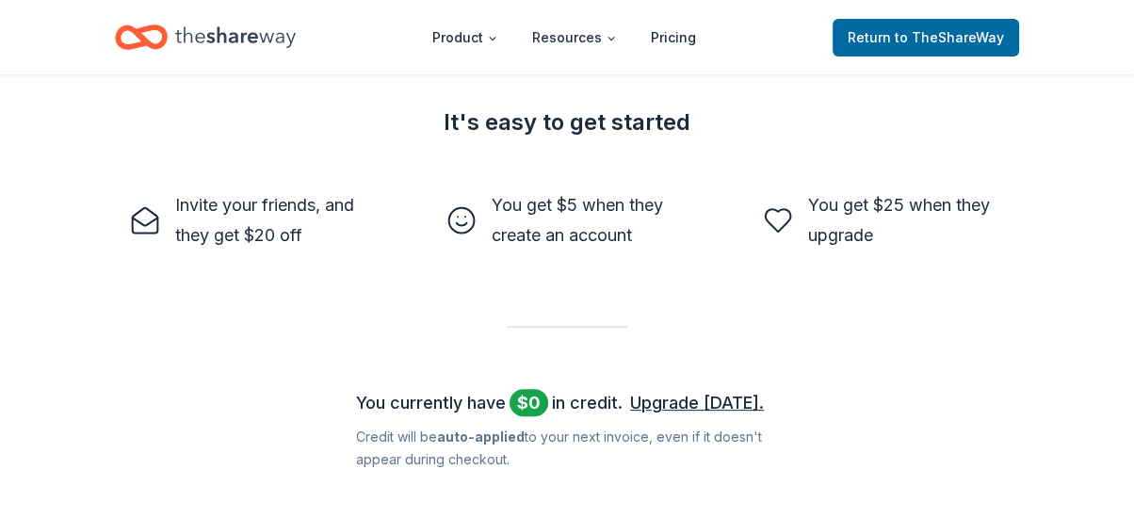
scroll to position [545, 0]
